Goal: Task Accomplishment & Management: Manage account settings

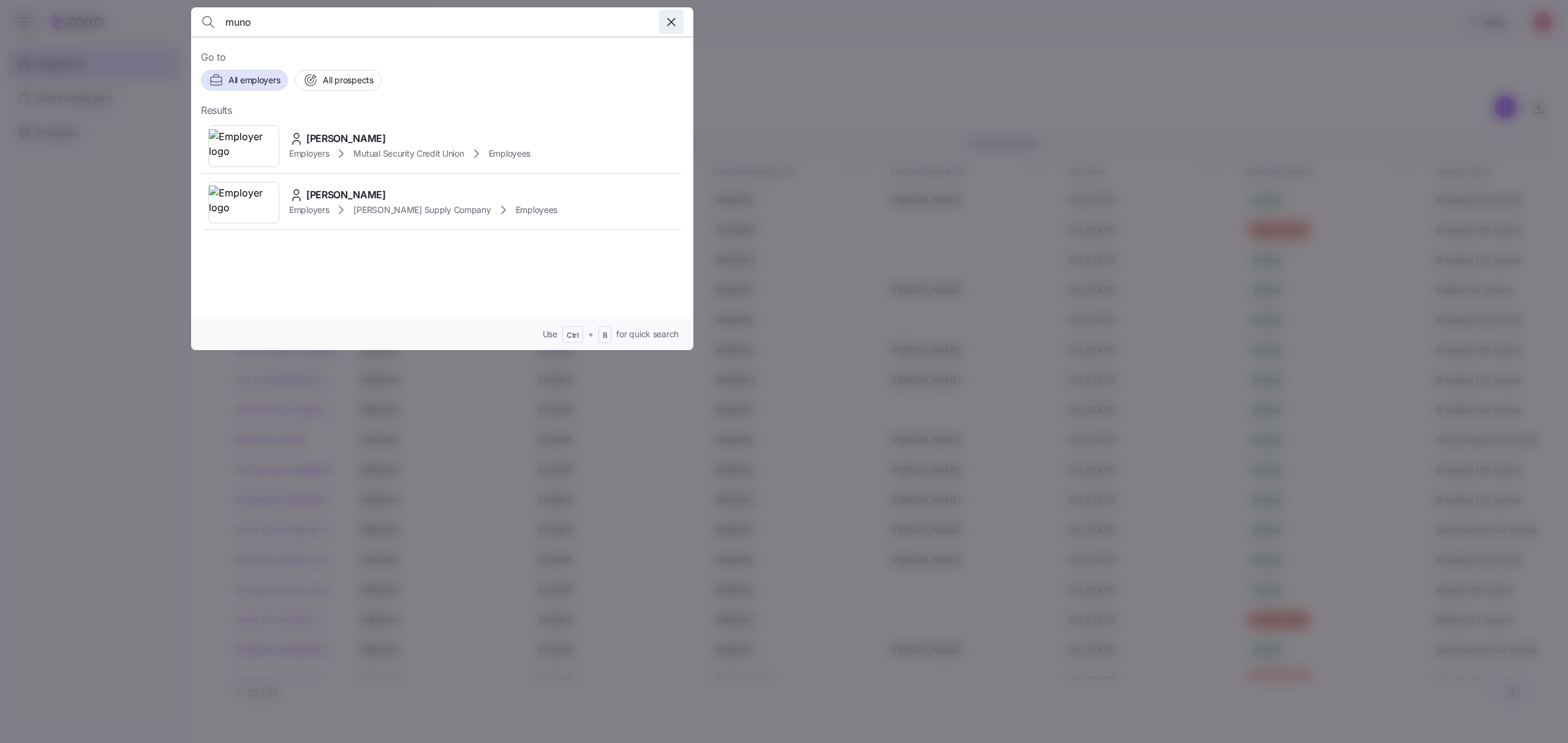
click at [671, 15] on icon "button" at bounding box center [671, 22] width 15 height 15
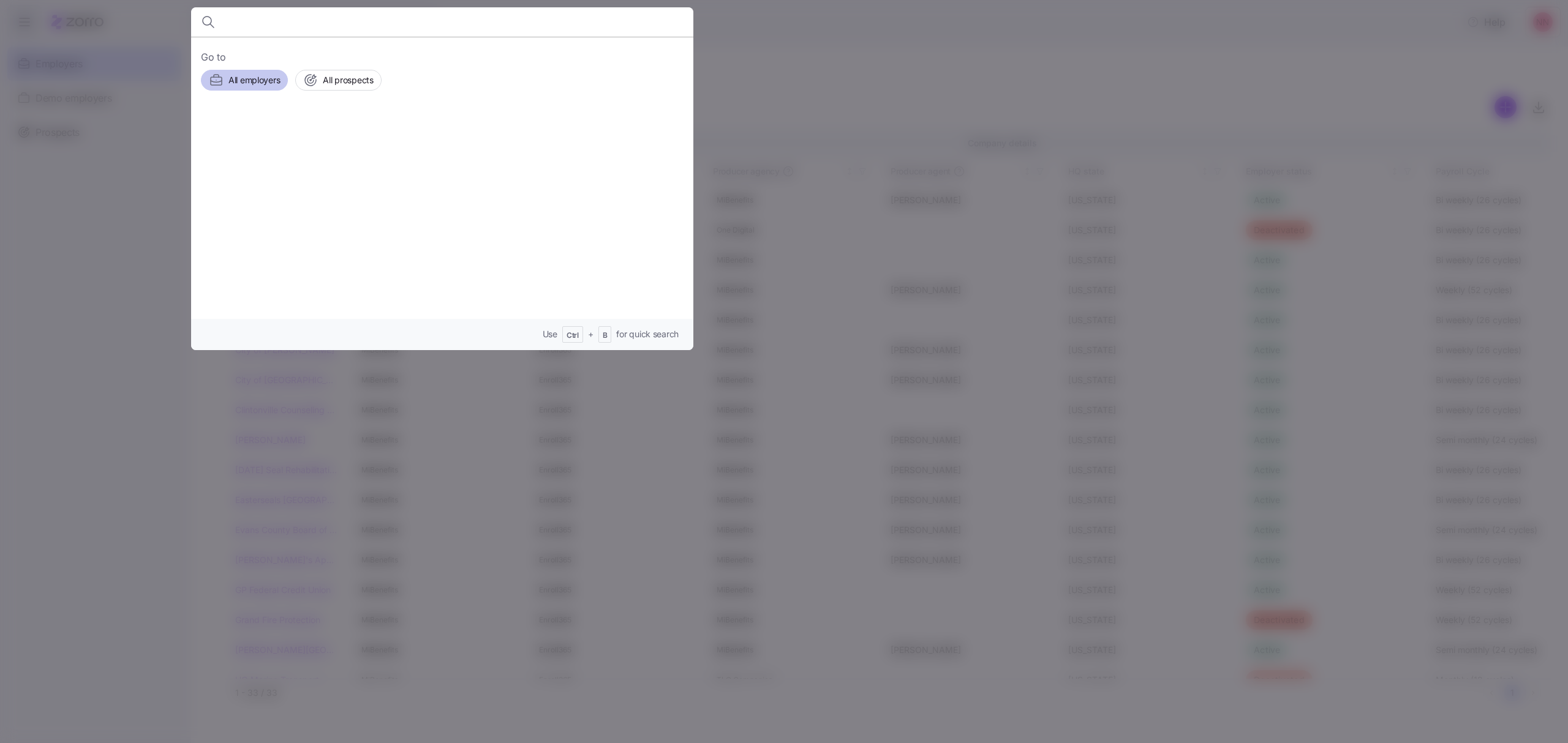
click at [256, 85] on span "All employers" at bounding box center [254, 80] width 51 height 12
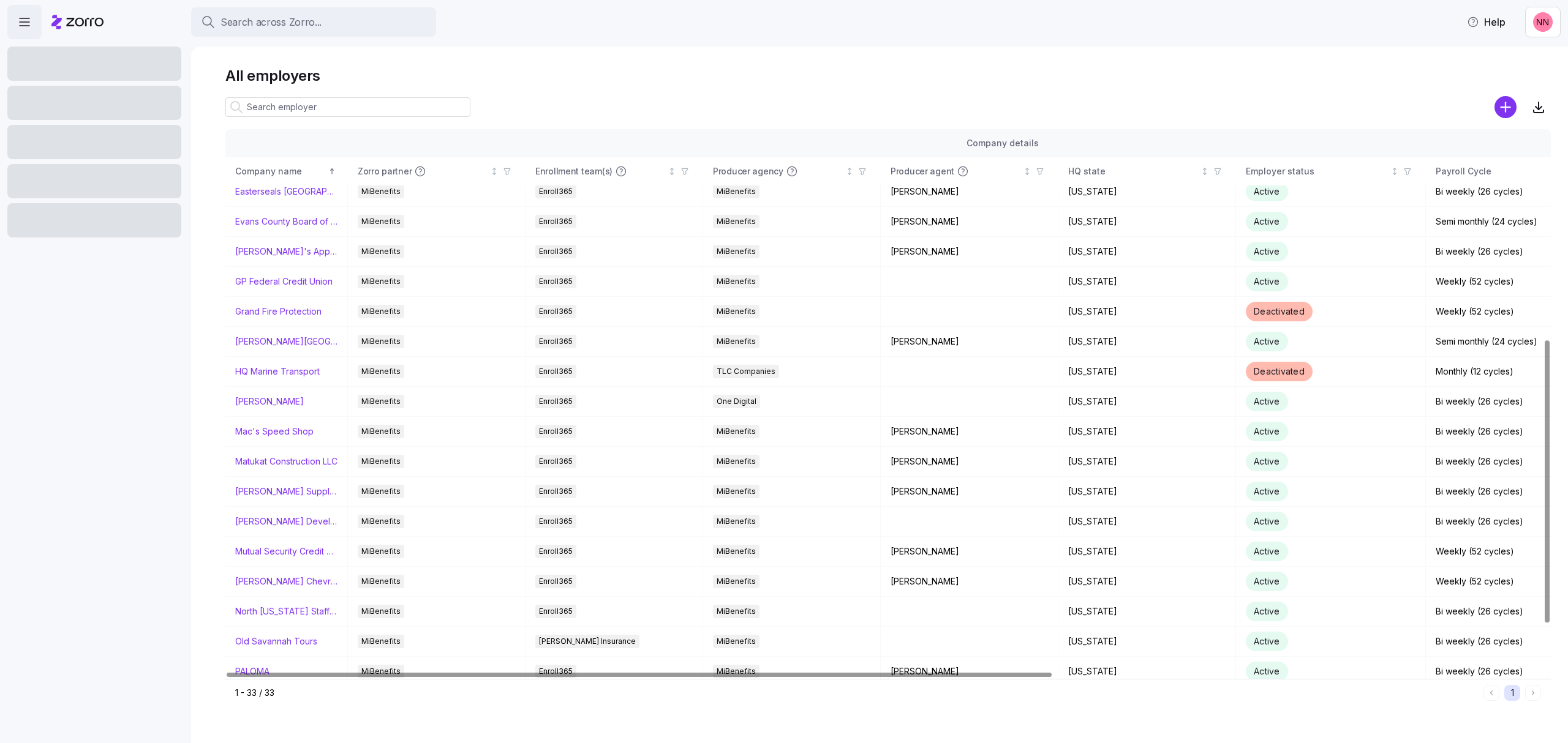
scroll to position [407, 0]
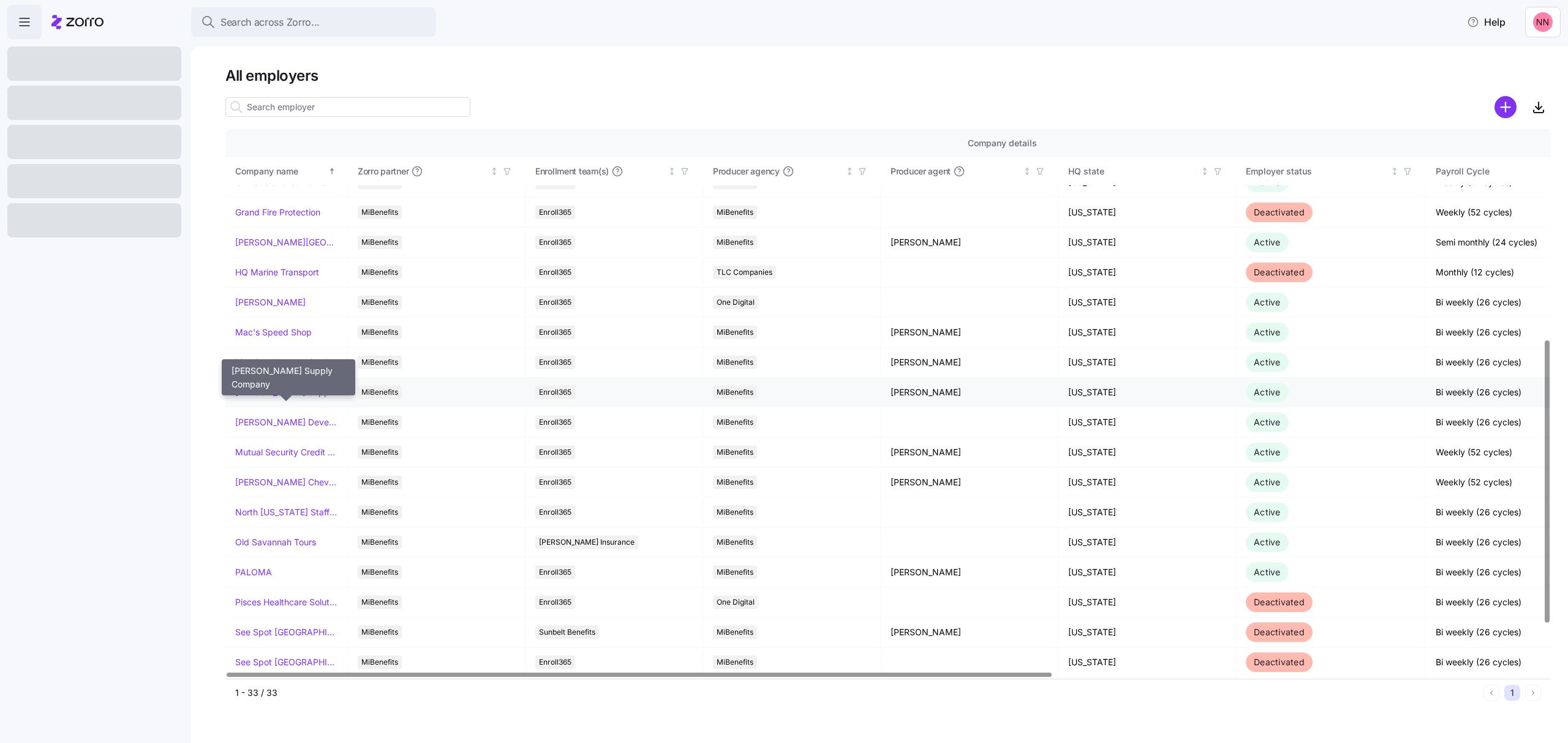
click at [300, 395] on link "[PERSON_NAME] Supply Company" at bounding box center [286, 392] width 102 height 12
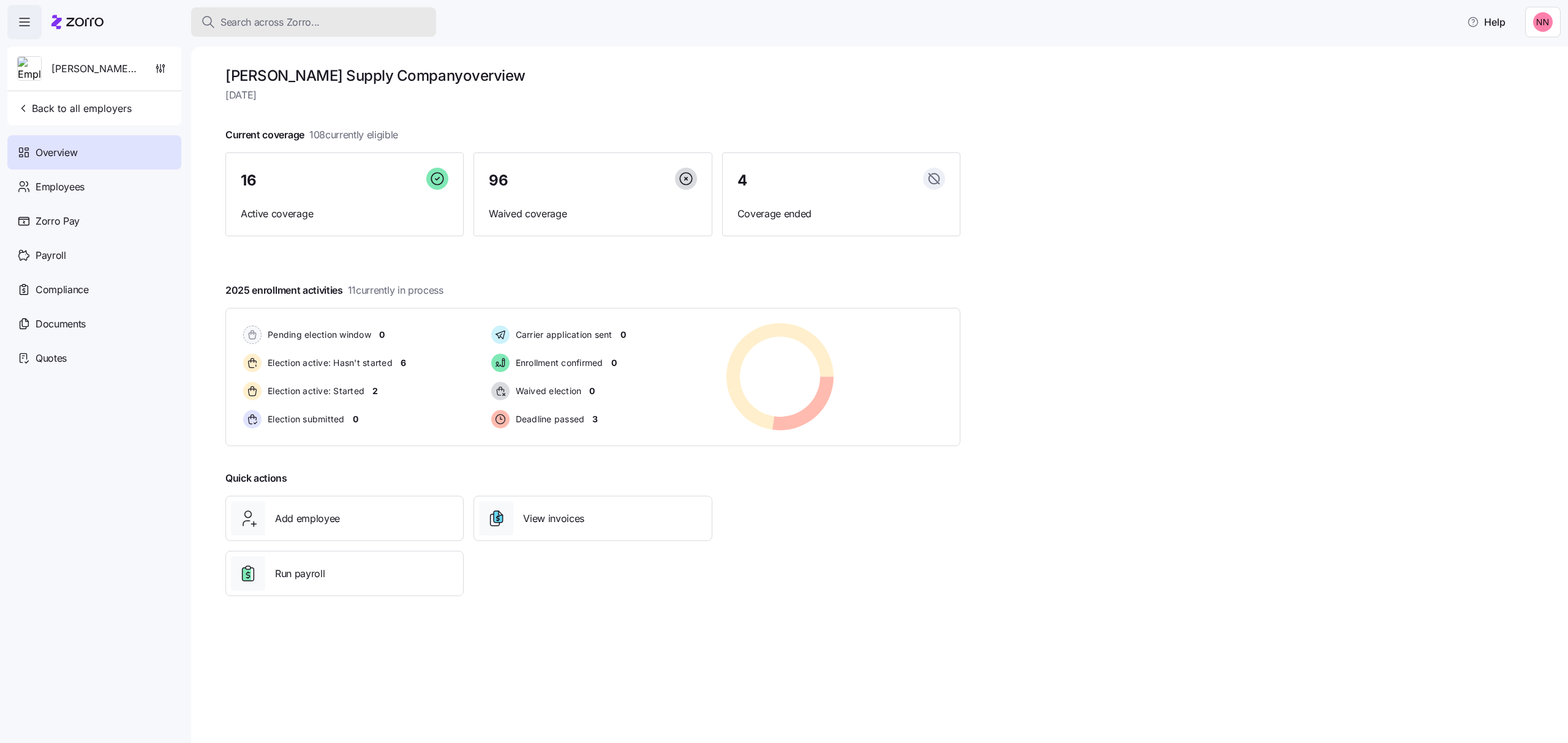
click at [283, 17] on span "Search across Zorro..." at bounding box center [270, 23] width 99 height 16
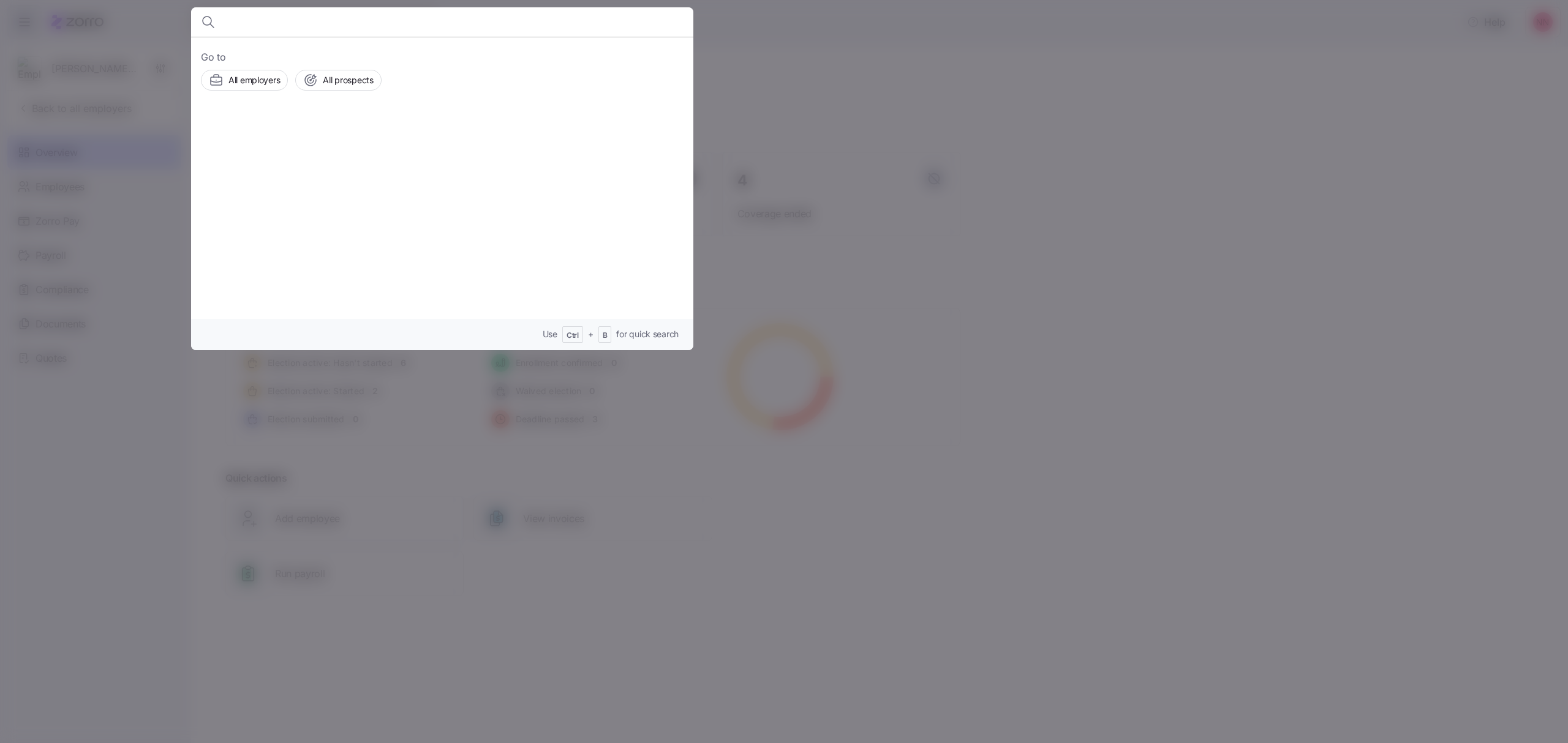
click at [283, 17] on input at bounding box center [381, 22] width 313 height 30
click at [126, 269] on div at bounding box center [784, 372] width 1568 height 743
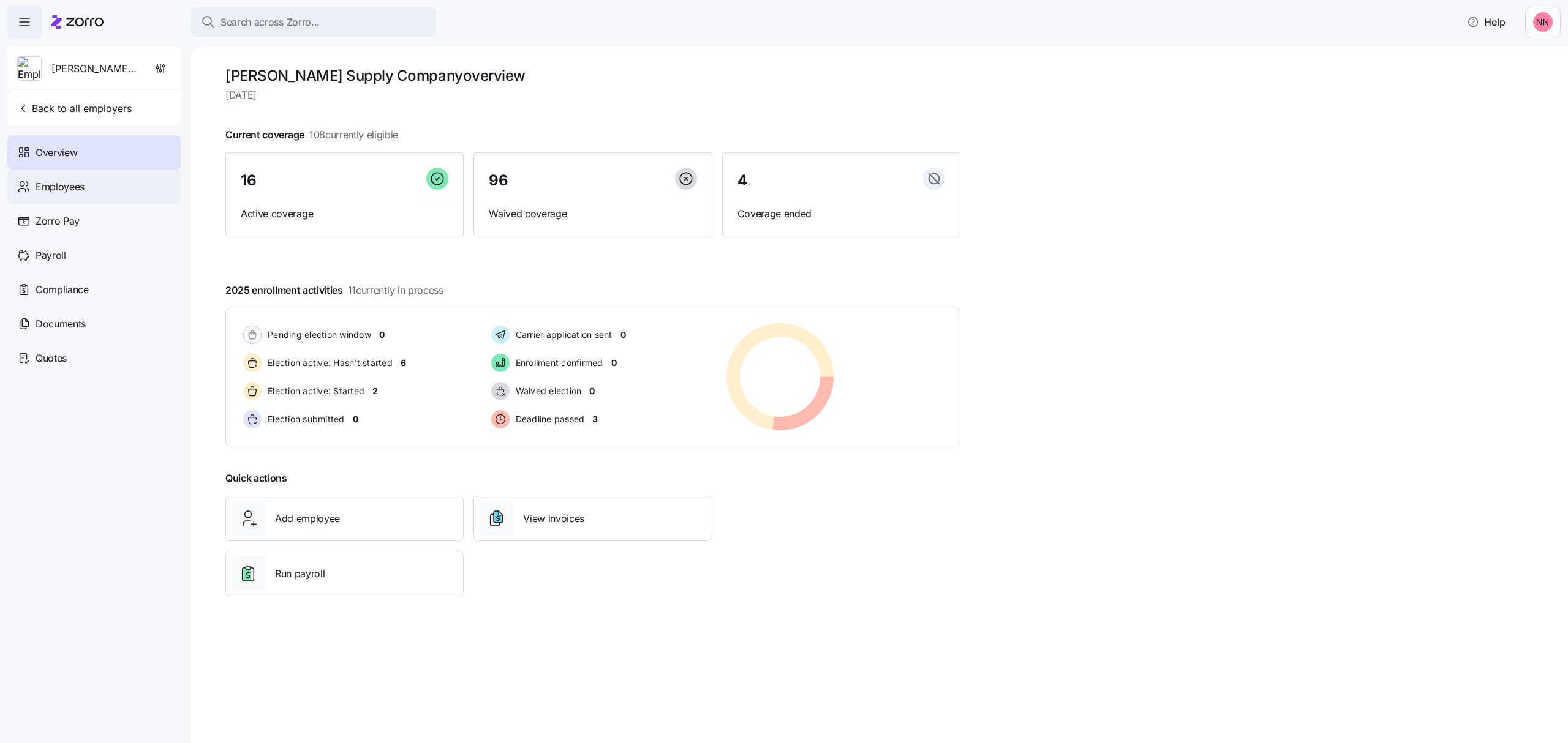
click at [70, 187] on span "Employees" at bounding box center [60, 187] width 49 height 16
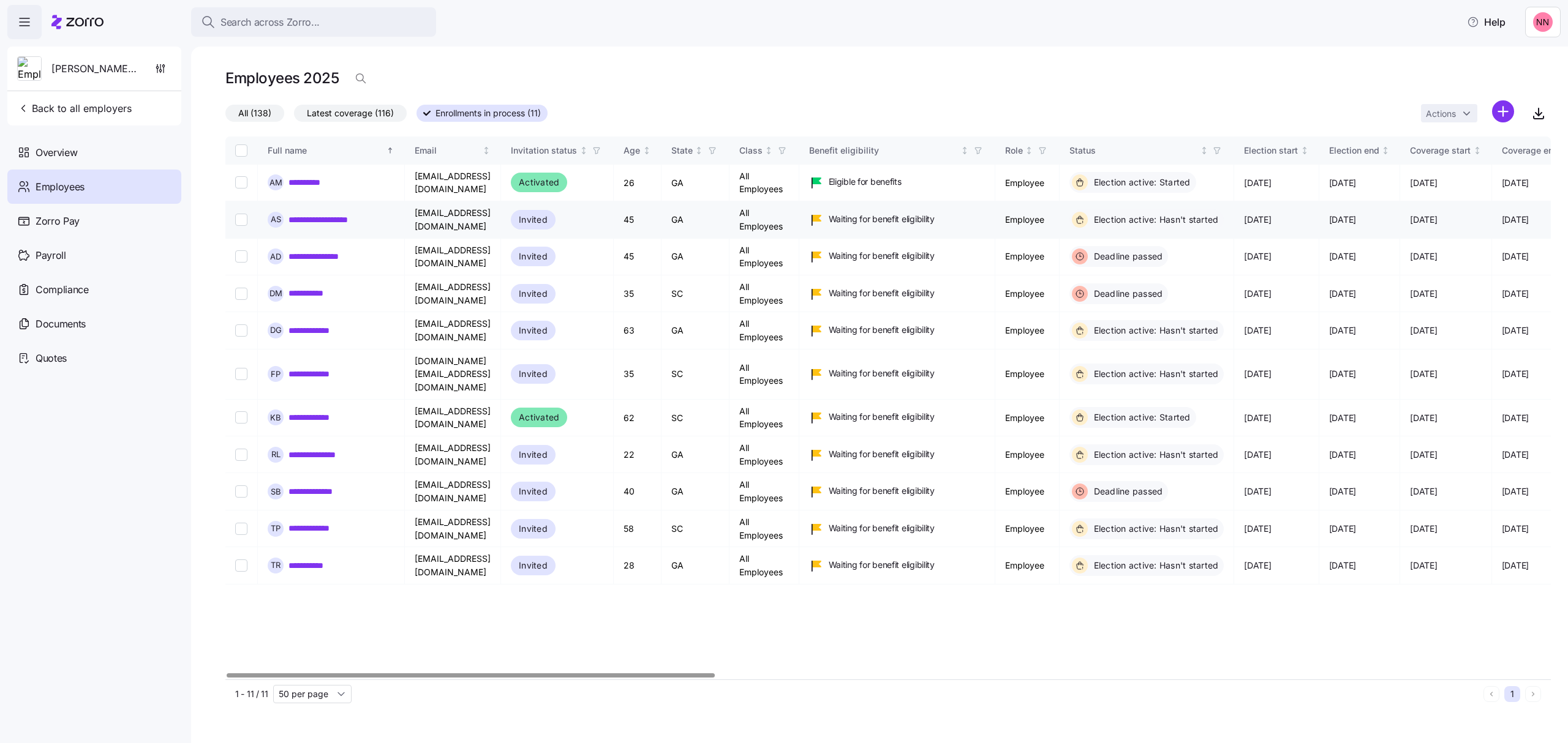
click at [319, 210] on td "**********" at bounding box center [332, 220] width 147 height 37
click at [333, 222] on link "**********" at bounding box center [334, 220] width 92 height 12
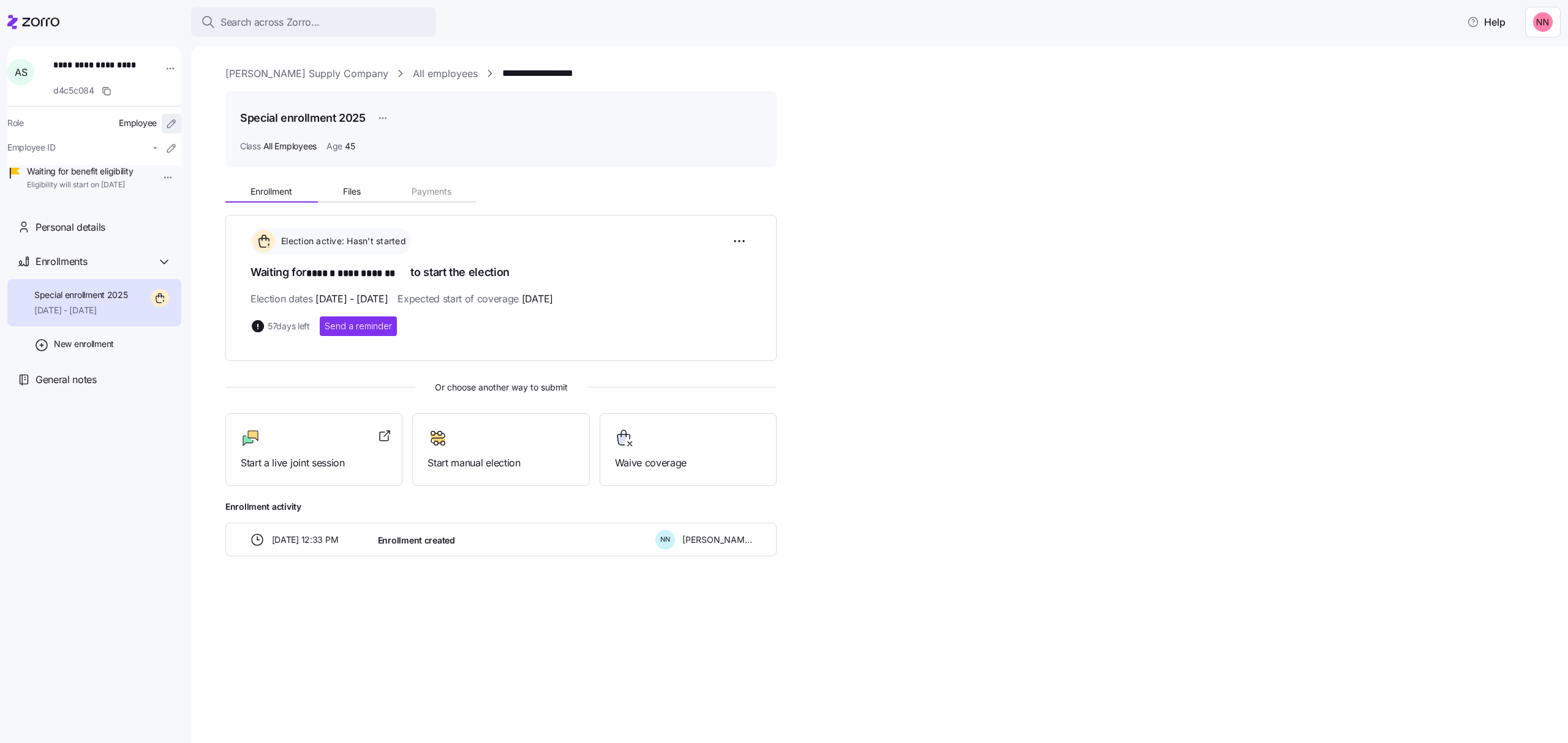
click at [166, 120] on icon "button" at bounding box center [172, 124] width 12 height 12
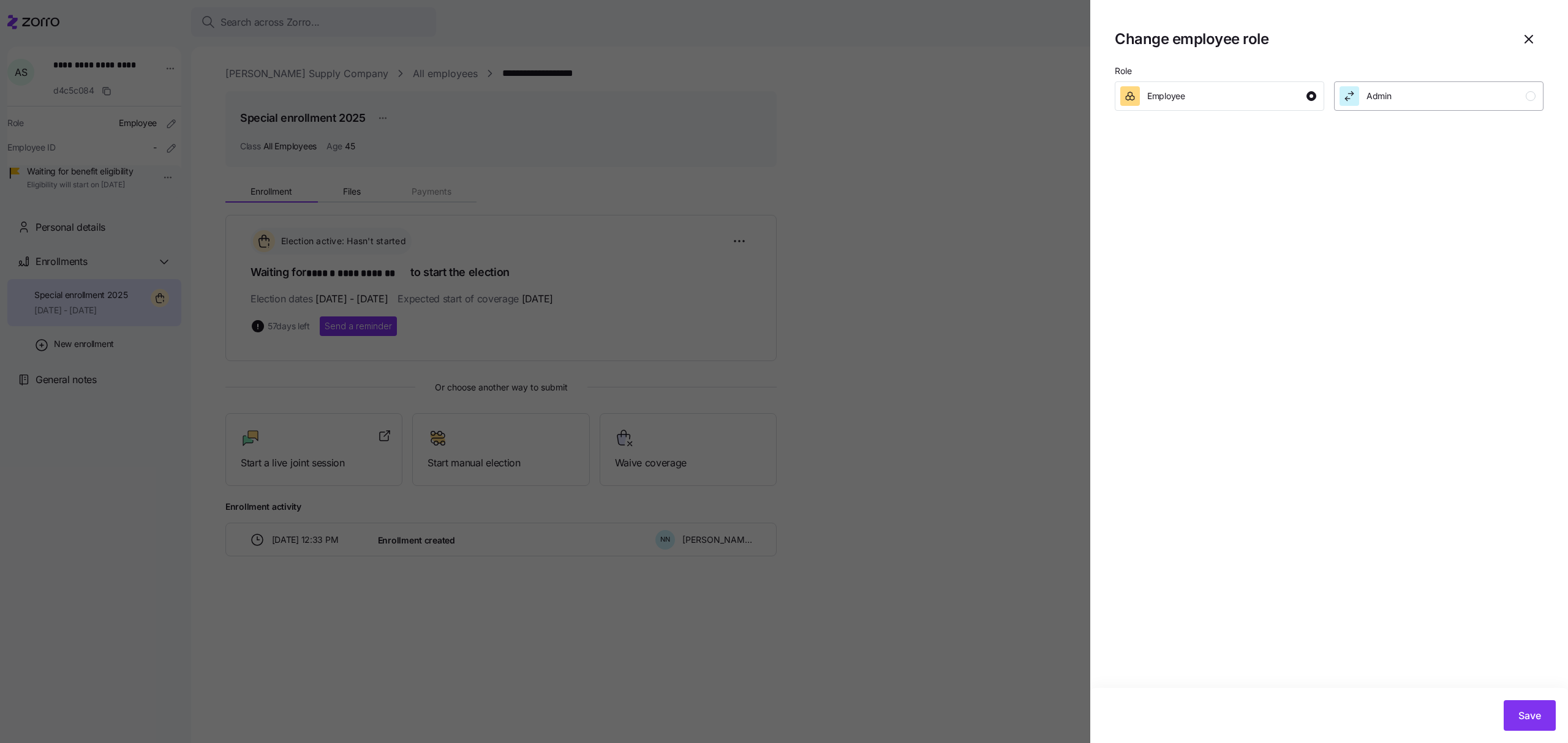
click at [1530, 92] on div "button" at bounding box center [1530, 96] width 10 height 10
click at [1520, 716] on span "Save" at bounding box center [1530, 715] width 23 height 15
